Goal: Information Seeking & Learning: Learn about a topic

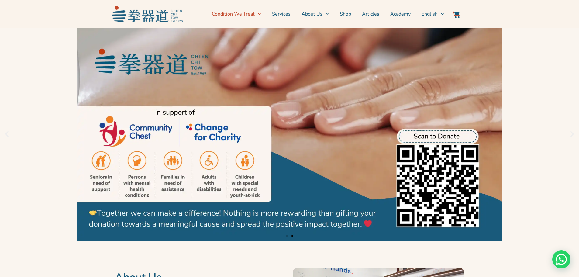
click at [261, 13] on icon "Menu" at bounding box center [259, 14] width 3 height 2
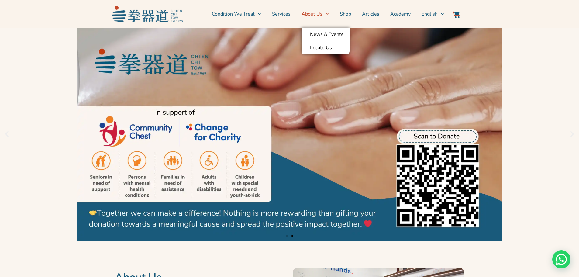
click at [329, 12] on icon "Menu" at bounding box center [326, 13] width 3 height 3
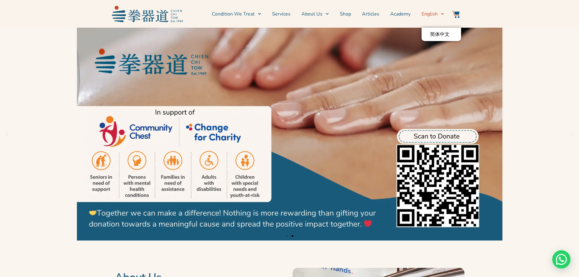
click at [437, 19] on span "Switch to English" at bounding box center [440, 13] width 6 height 9
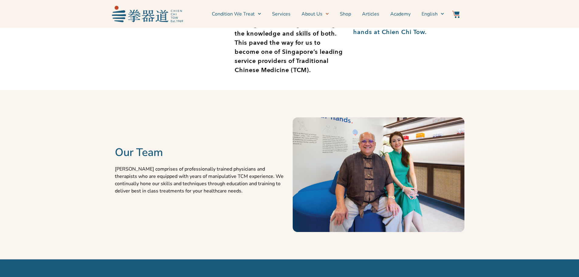
scroll to position [273, 0]
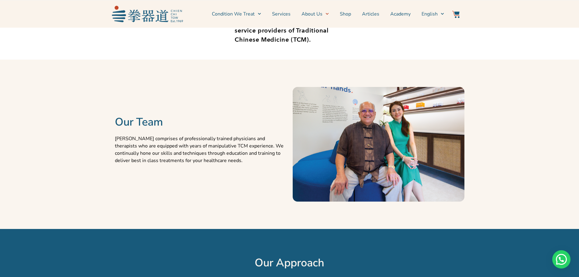
click at [270, 135] on p "[PERSON_NAME] comprises of professionally trained physicians and therapists who…" at bounding box center [201, 149] width 172 height 29
click at [280, 142] on p "[PERSON_NAME] comprises of professionally trained physicians and therapists who…" at bounding box center [201, 149] width 172 height 29
drag, startPoint x: 280, startPoint y: 139, endPoint x: 225, endPoint y: 136, distance: 55.0
click at [225, 136] on p "Chien Chi Tow comprises of professionally trained physicians and therapists who…" at bounding box center [201, 149] width 172 height 29
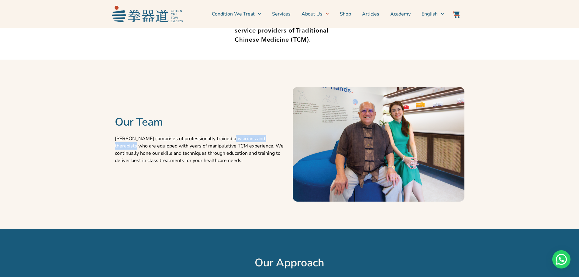
copy p "hysicians and therapists"
click at [223, 141] on p "Chien Chi Tow comprises of professionally trained physicians and therapists who…" at bounding box center [201, 149] width 172 height 29
drag, startPoint x: 223, startPoint y: 140, endPoint x: 288, endPoint y: 139, distance: 64.7
click at [288, 139] on div "Our Team Chien Chi Tow comprises of professionally trained physicians and thera…" at bounding box center [201, 144] width 178 height 163
copy p "physicians and therapists"
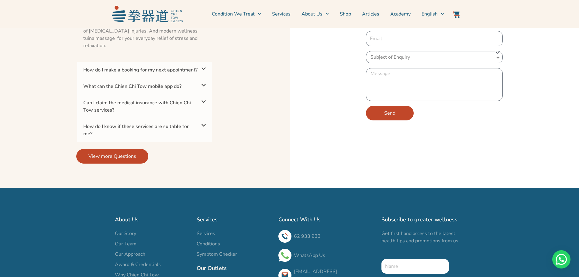
scroll to position [1394, 0]
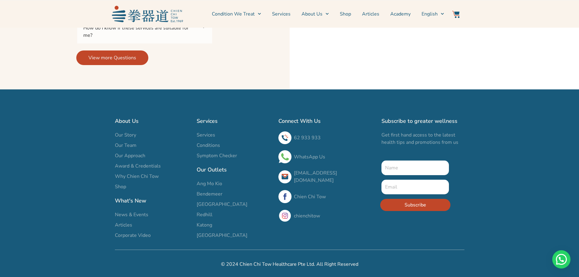
click at [131, 143] on span "Our Team" at bounding box center [126, 145] width 22 height 7
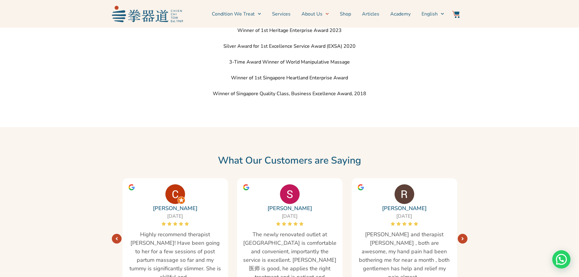
scroll to position [1007, 0]
